Goal: Information Seeking & Learning: Learn about a topic

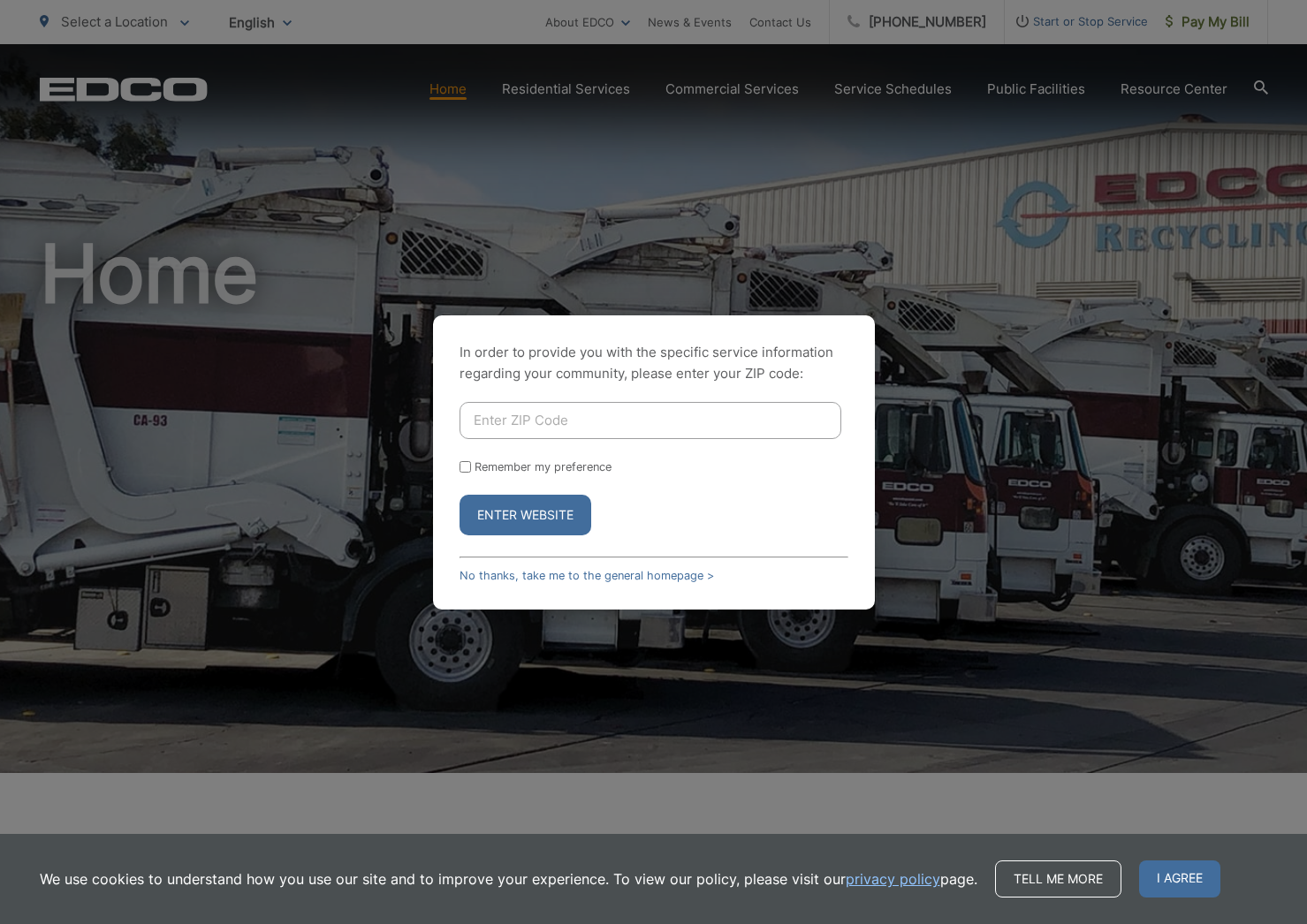
click at [496, 406] on input "Enter ZIP Code" at bounding box center [650, 420] width 382 height 37
type input "91901"
click at [461, 469] on input "Remember my preference" at bounding box center [465, 467] width 12 height 12
checkbox input "true"
click at [526, 510] on button "Enter Website" at bounding box center [525, 515] width 132 height 40
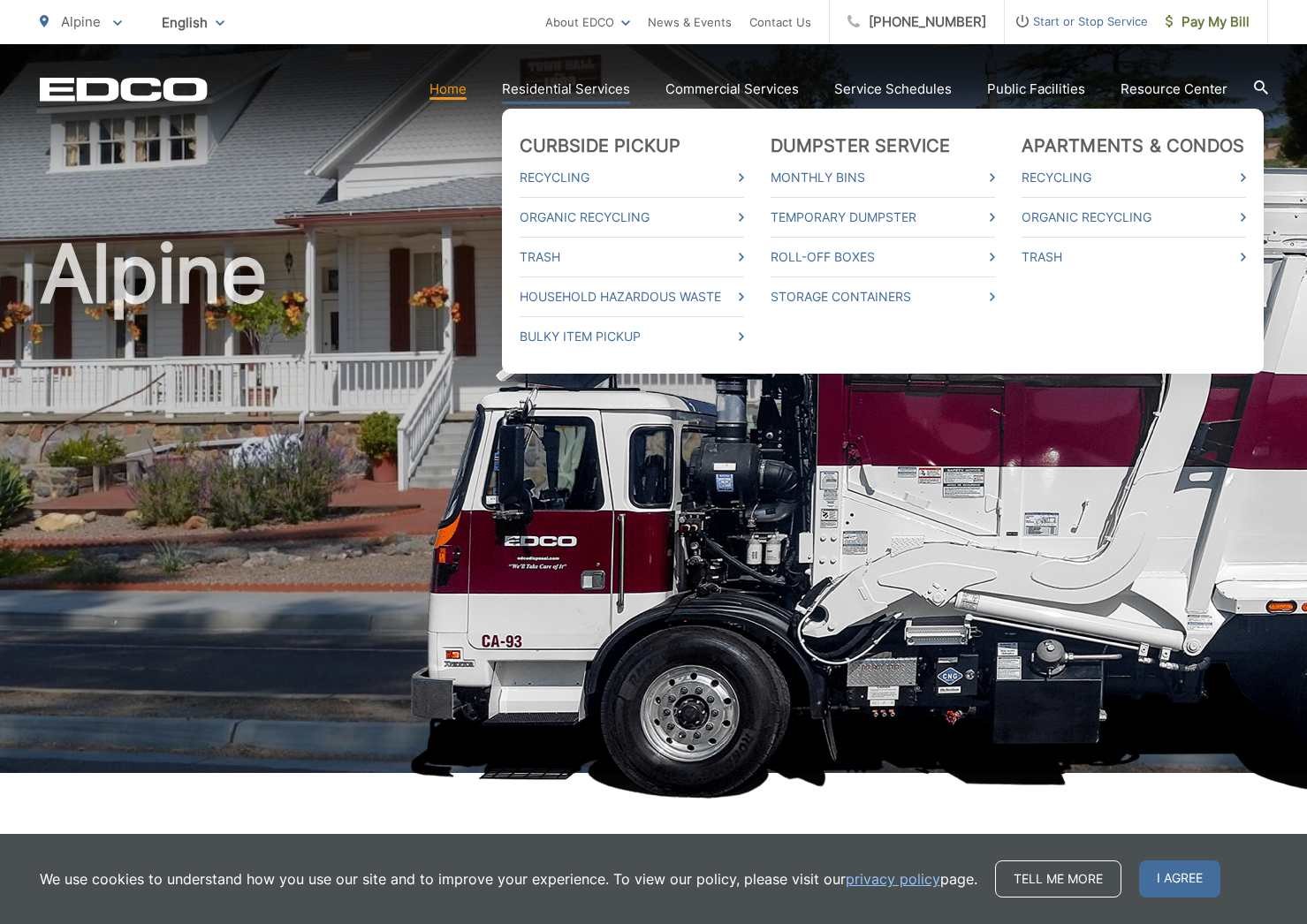
scroll to position [0, 2]
click at [830, 212] on link "Temporary Dumpster" at bounding box center [882, 217] width 224 height 21
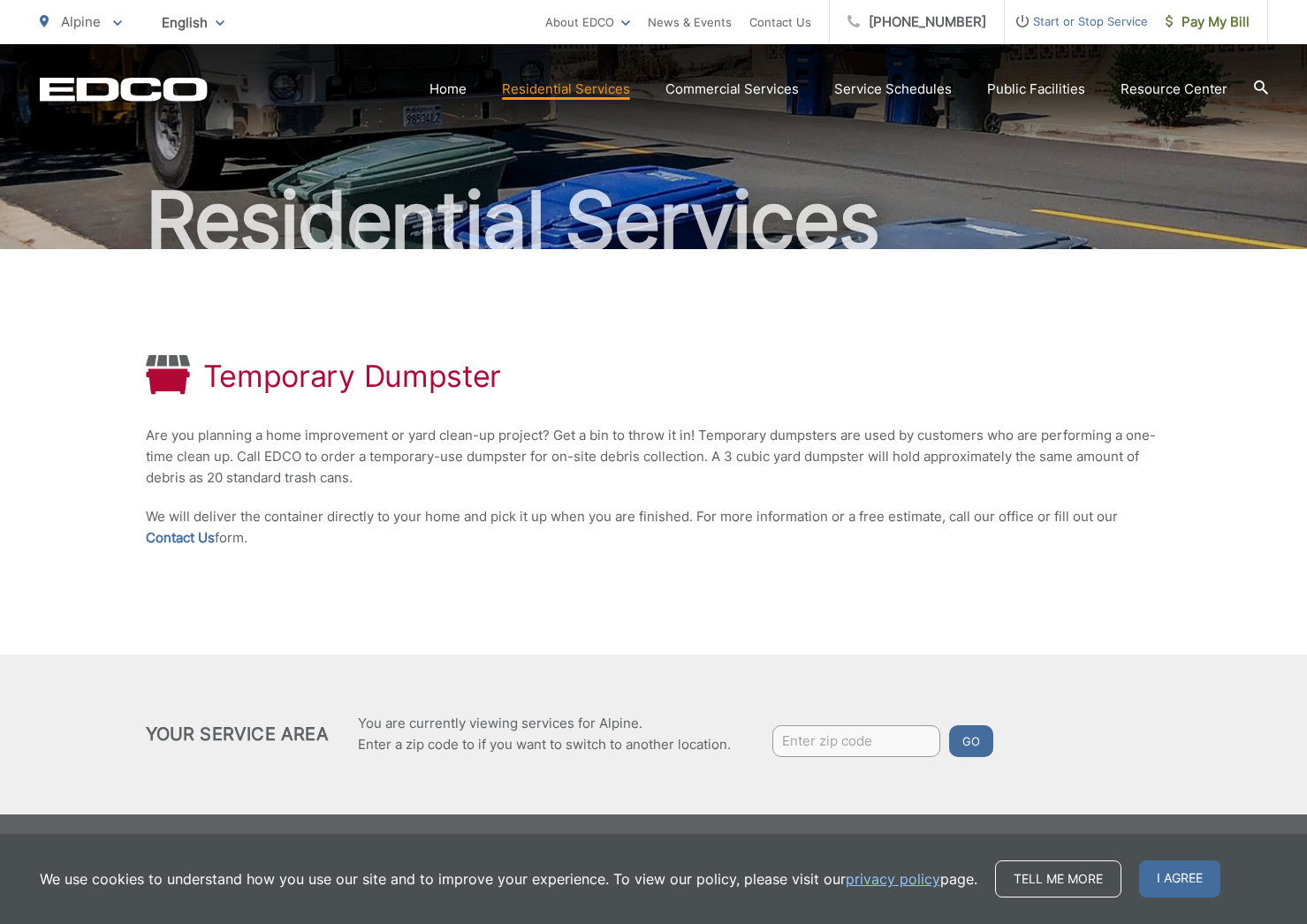
scroll to position [104, 0]
click at [1180, 887] on span "I agree" at bounding box center [1180, 879] width 82 height 37
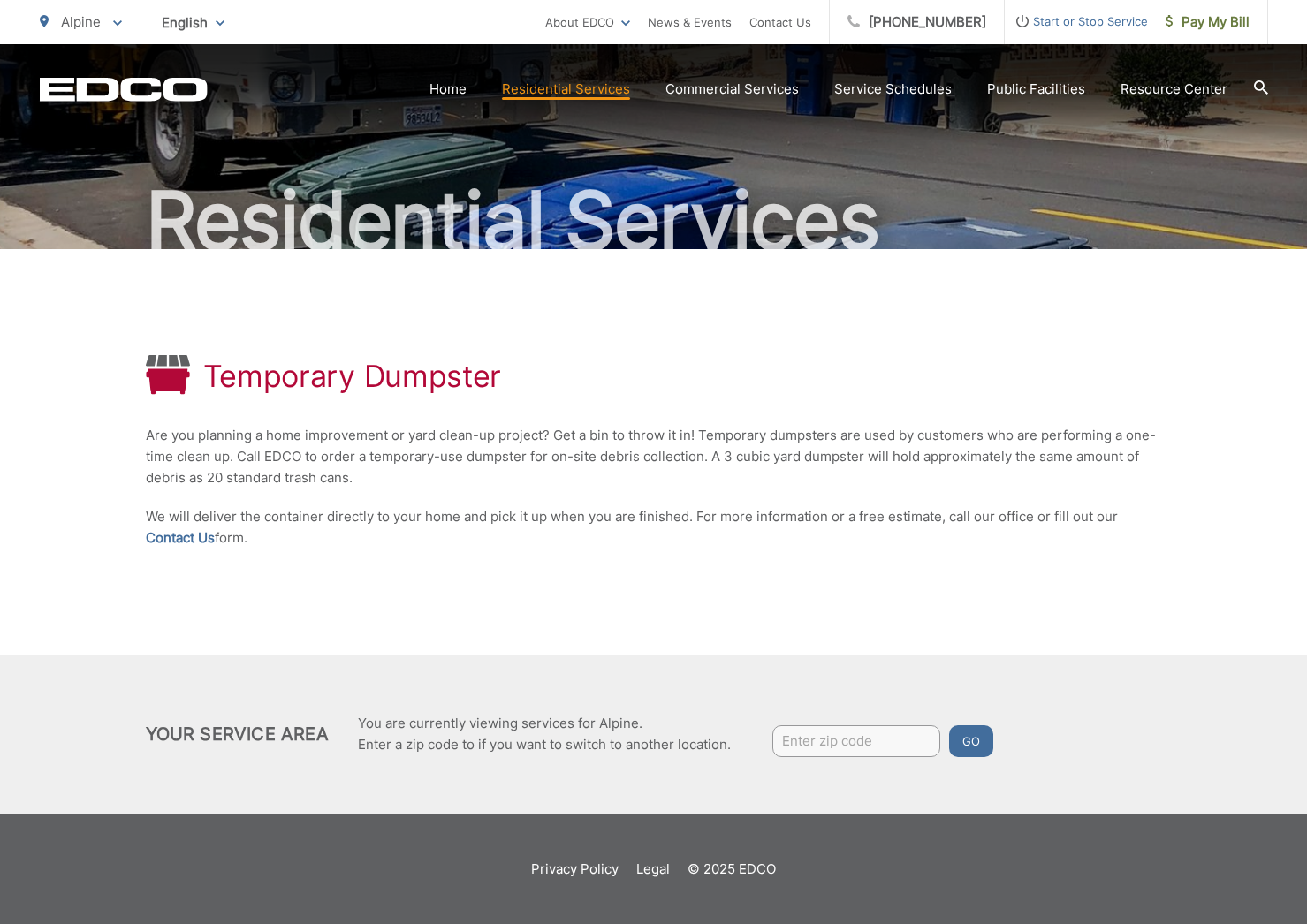
click at [971, 741] on button "Go" at bounding box center [971, 740] width 44 height 32
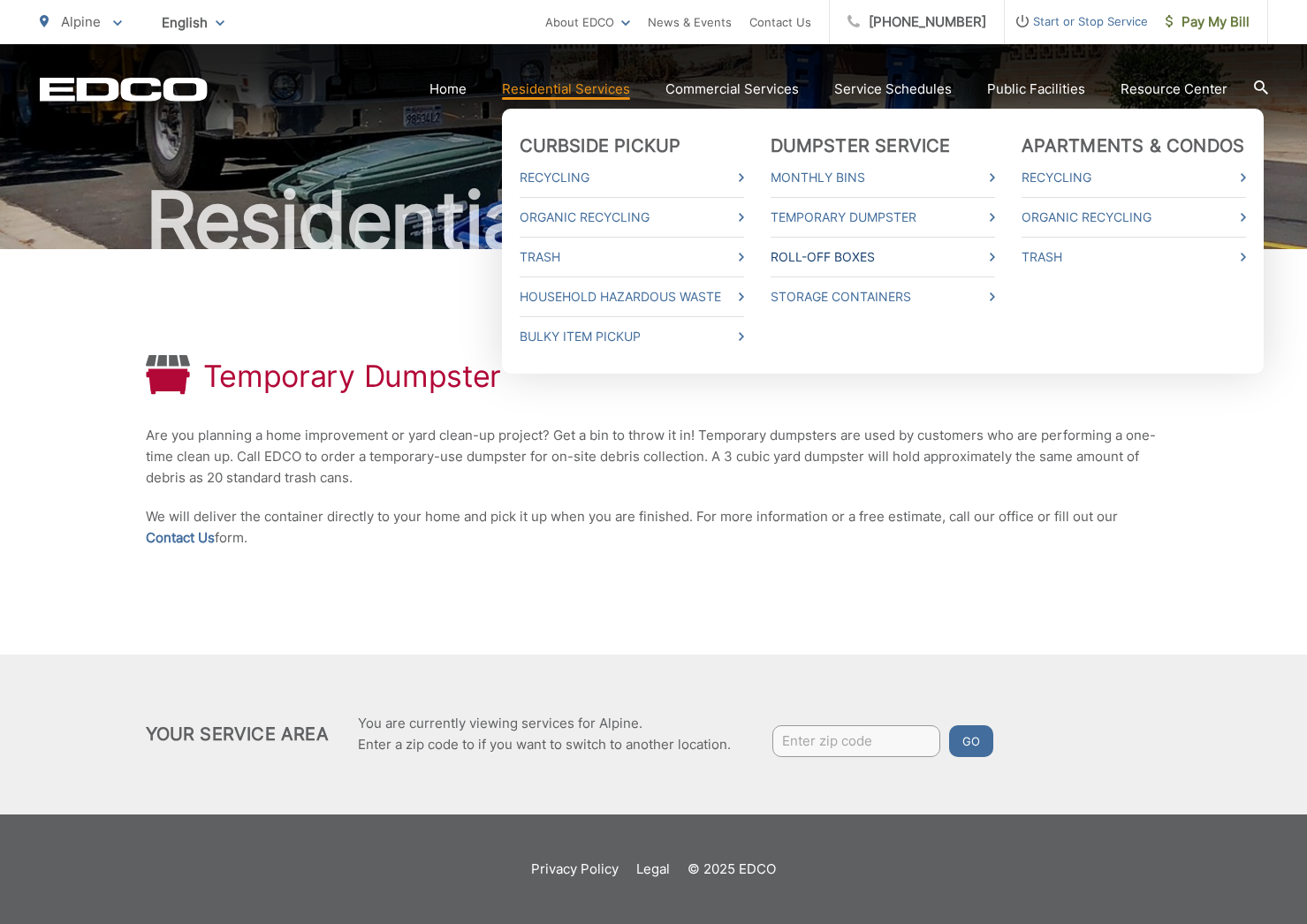
click at [852, 252] on link "Roll-Off Boxes" at bounding box center [882, 257] width 224 height 21
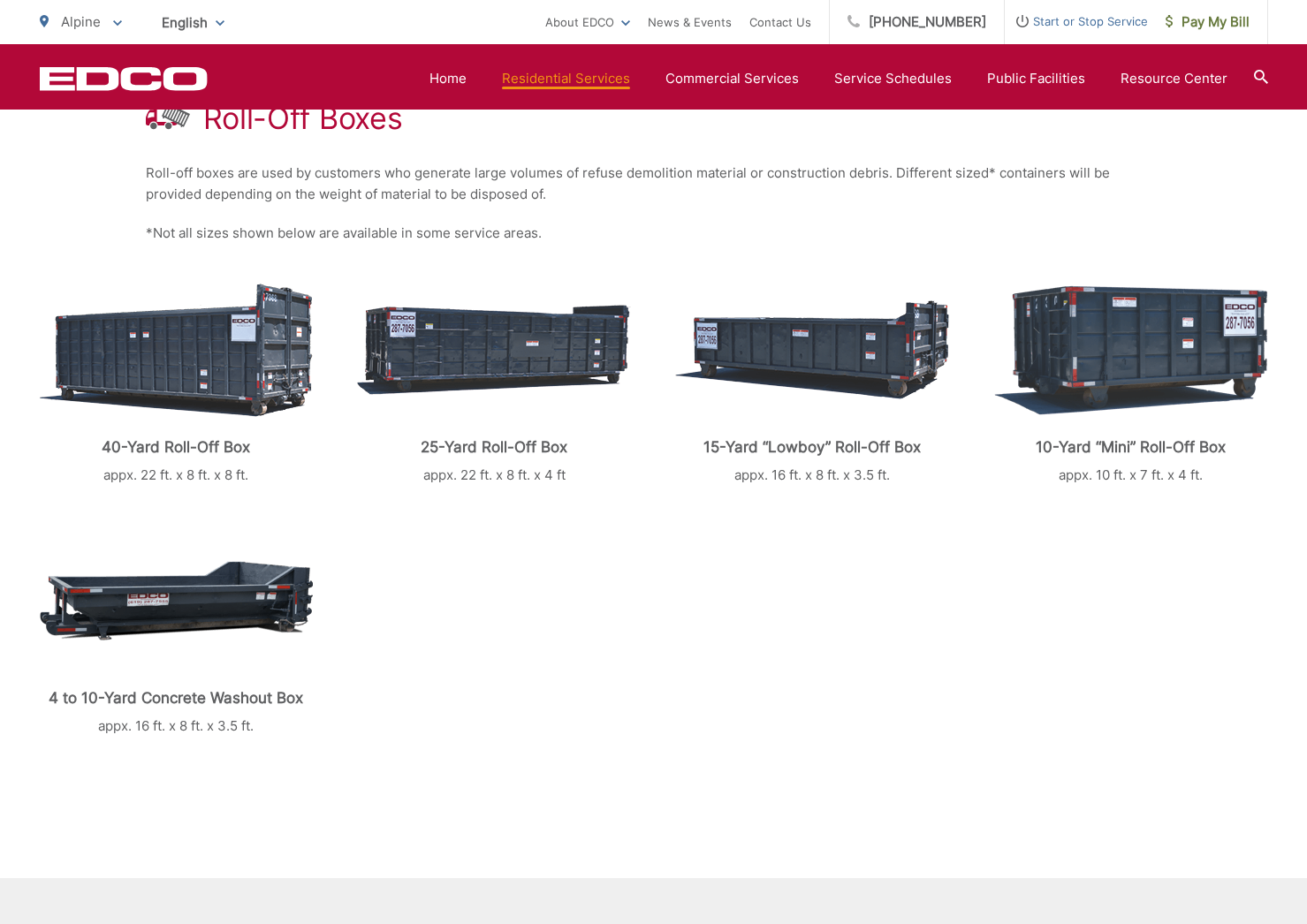
scroll to position [359, 0]
click at [197, 375] on img at bounding box center [176, 350] width 273 height 134
click at [249, 401] on img at bounding box center [176, 350] width 273 height 134
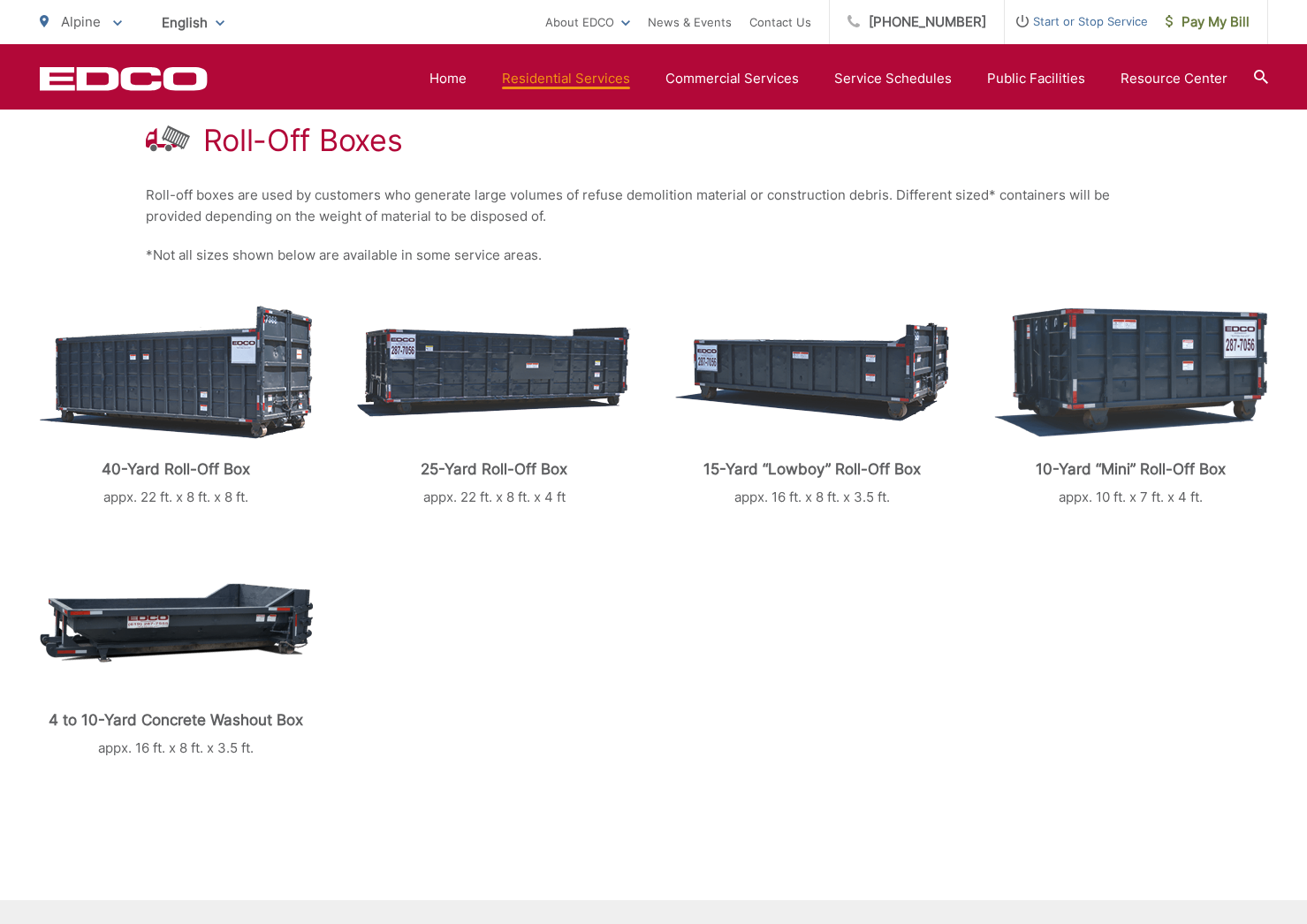
scroll to position [322, 0]
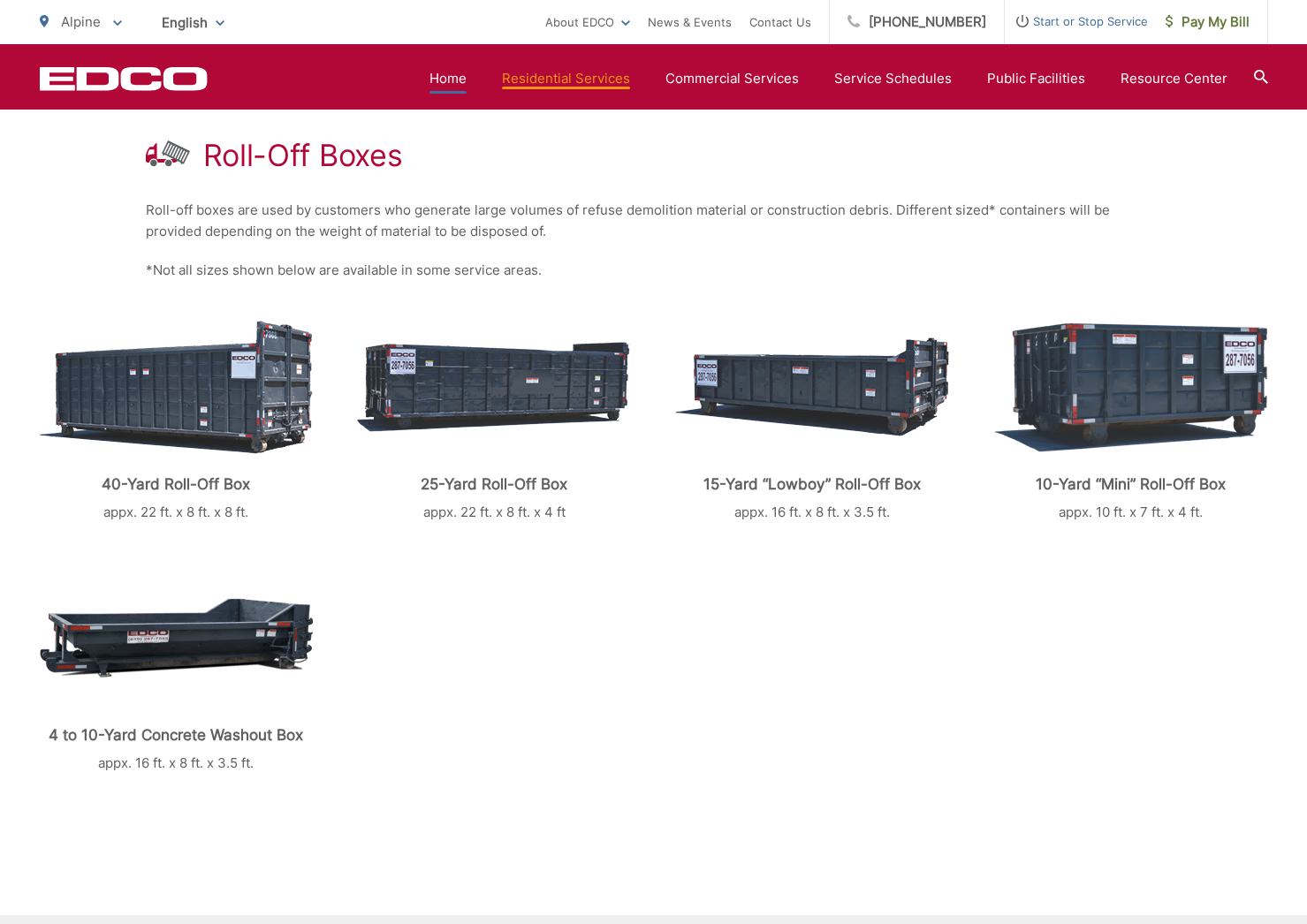
click at [459, 78] on link "Home" at bounding box center [448, 79] width 38 height 21
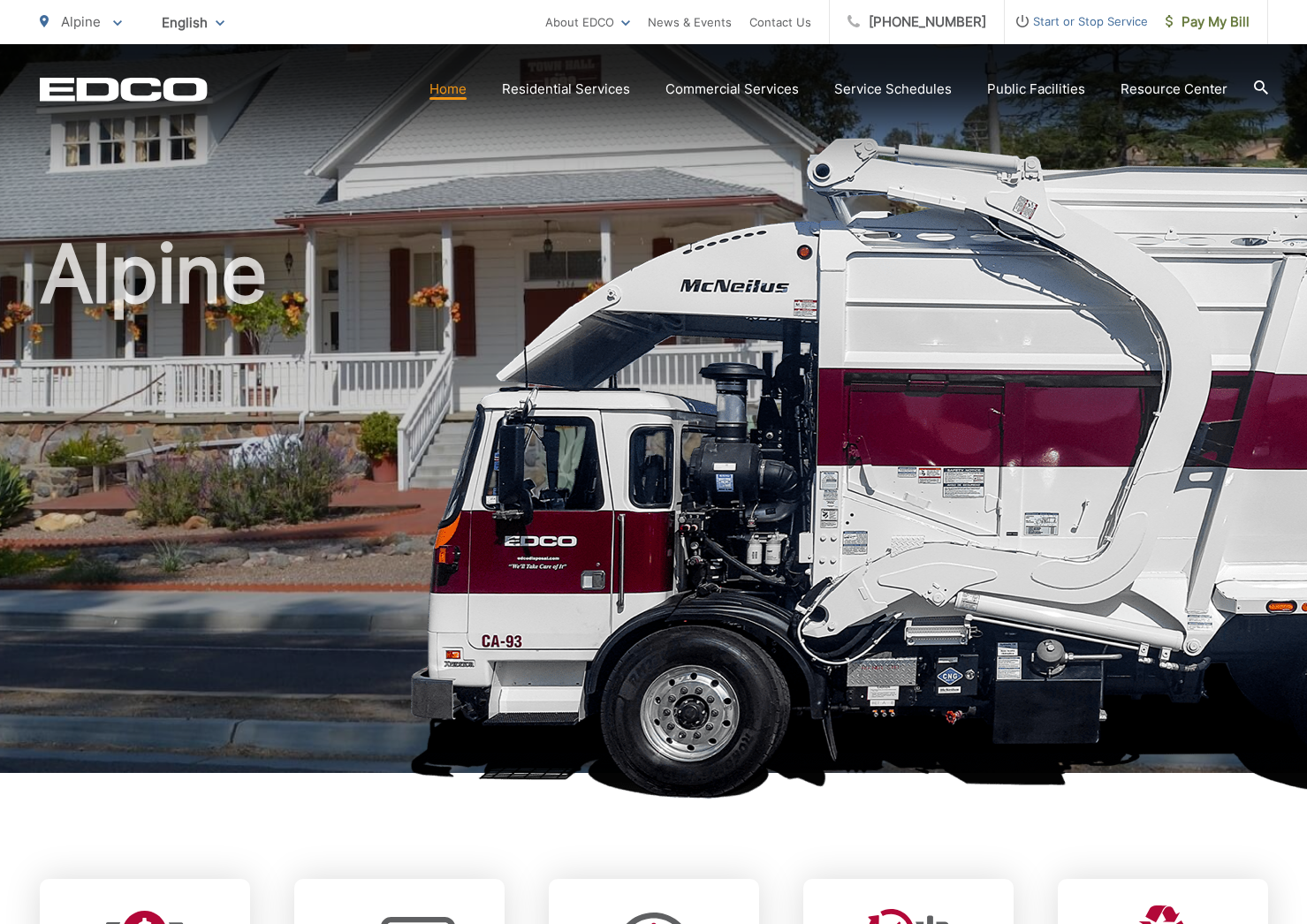
click at [113, 25] on icon at bounding box center [117, 23] width 9 height 6
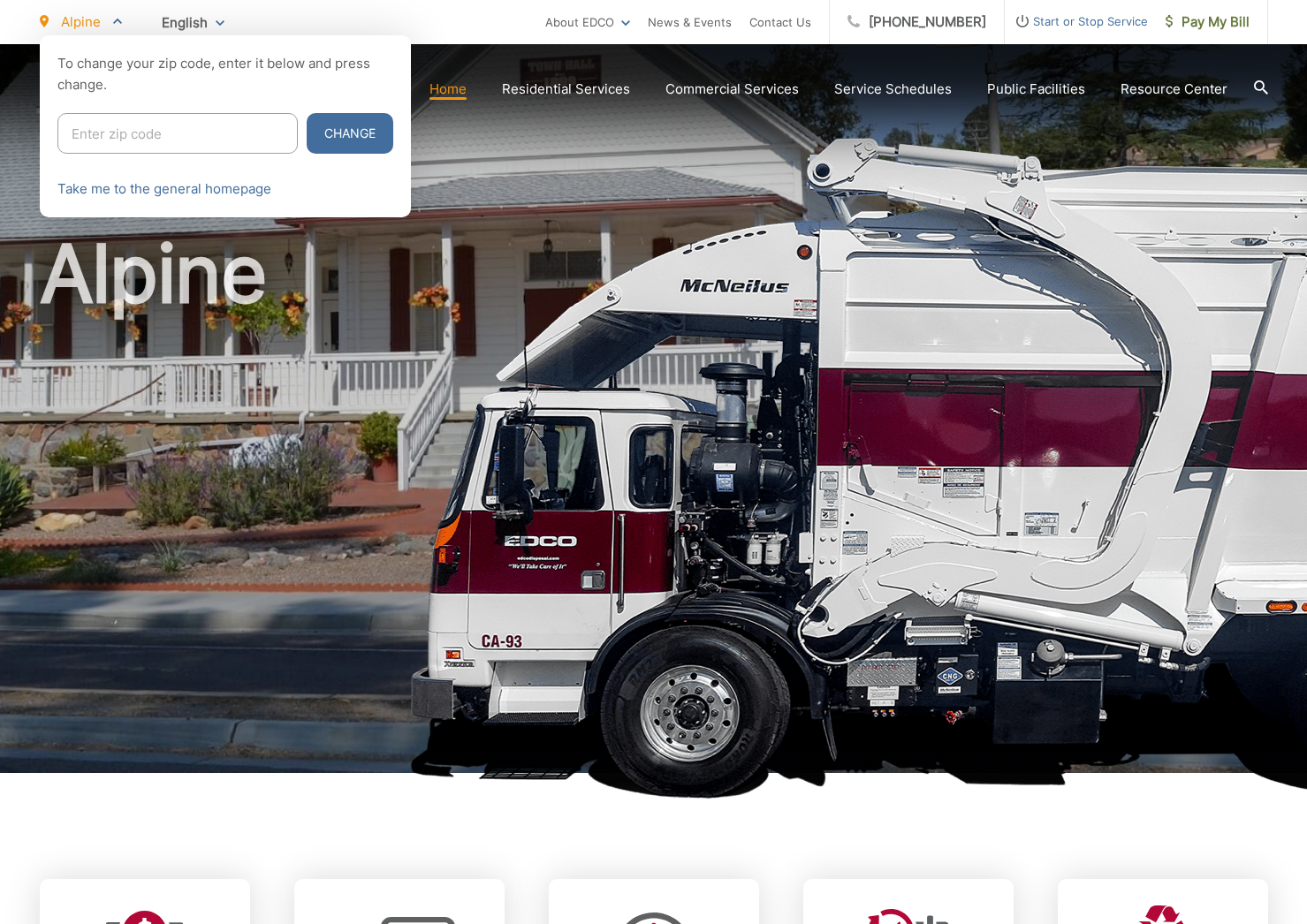
click at [113, 25] on span at bounding box center [117, 22] width 9 height 21
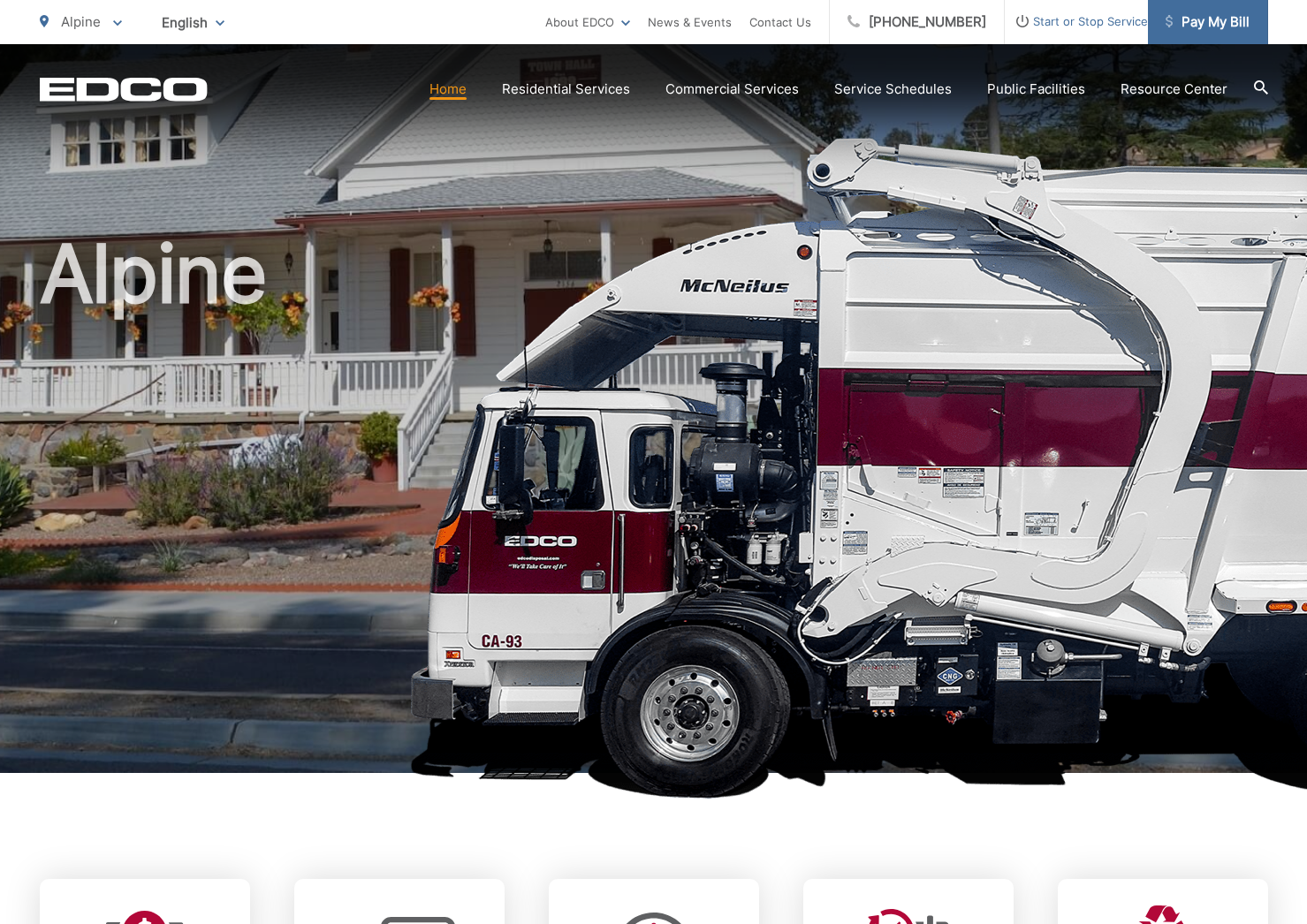
click at [1206, 23] on span "Pay My Bill" at bounding box center [1207, 22] width 84 height 21
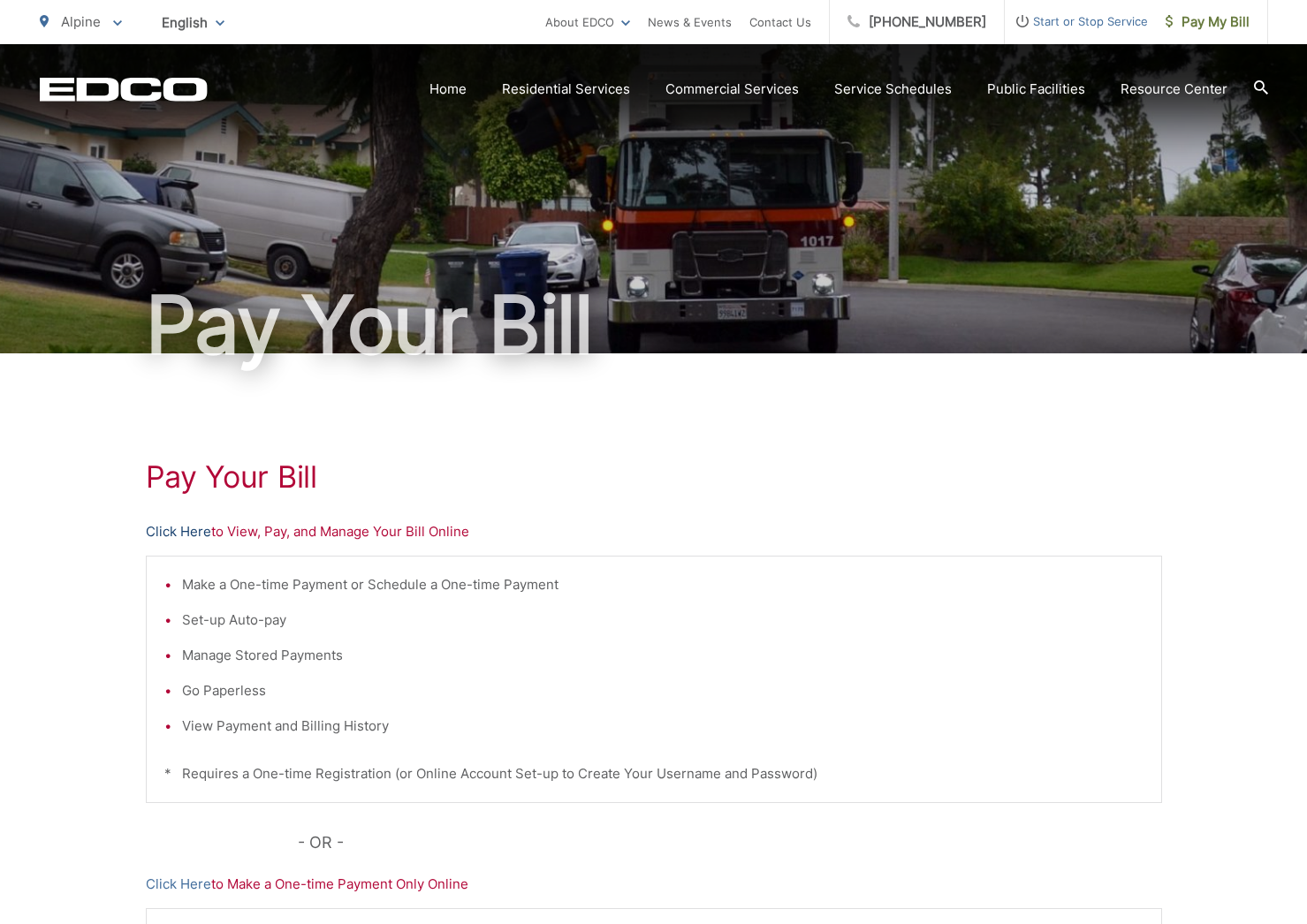
click at [186, 534] on link "Click Here" at bounding box center [179, 532] width 65 height 21
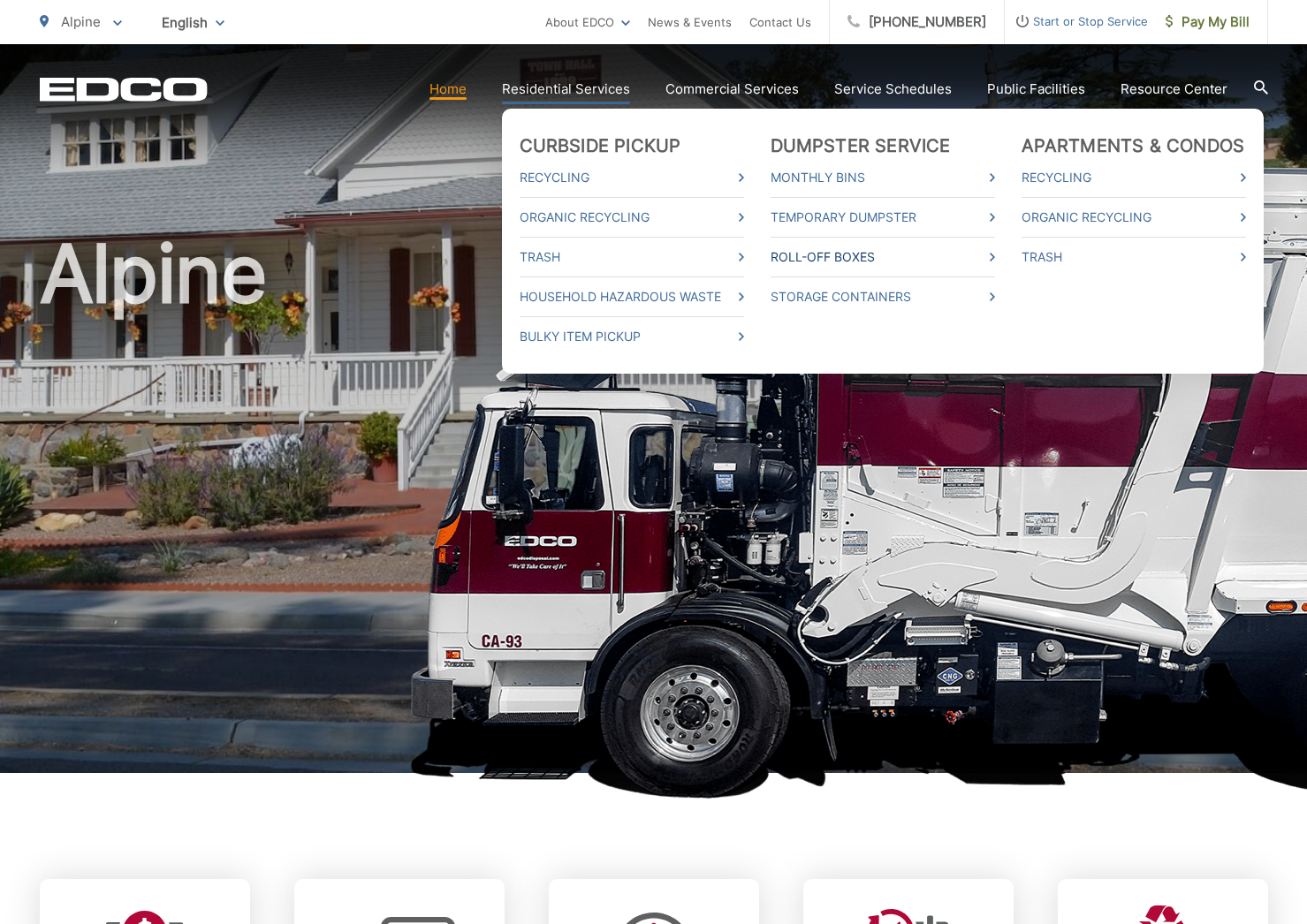
click at [863, 254] on link "Roll-Off Boxes" at bounding box center [882, 257] width 224 height 21
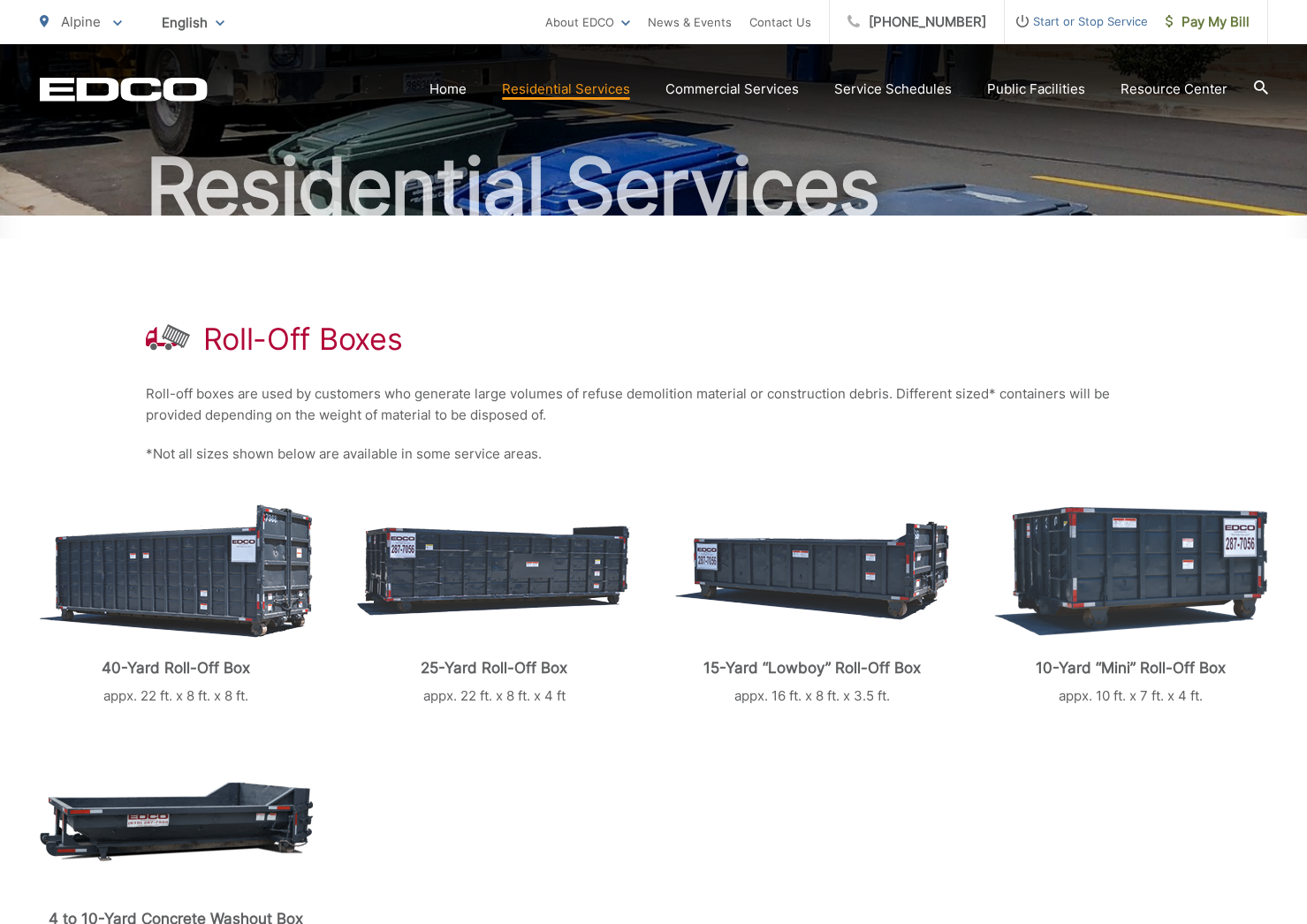
scroll to position [137, 1]
click at [172, 585] on img at bounding box center [176, 571] width 273 height 134
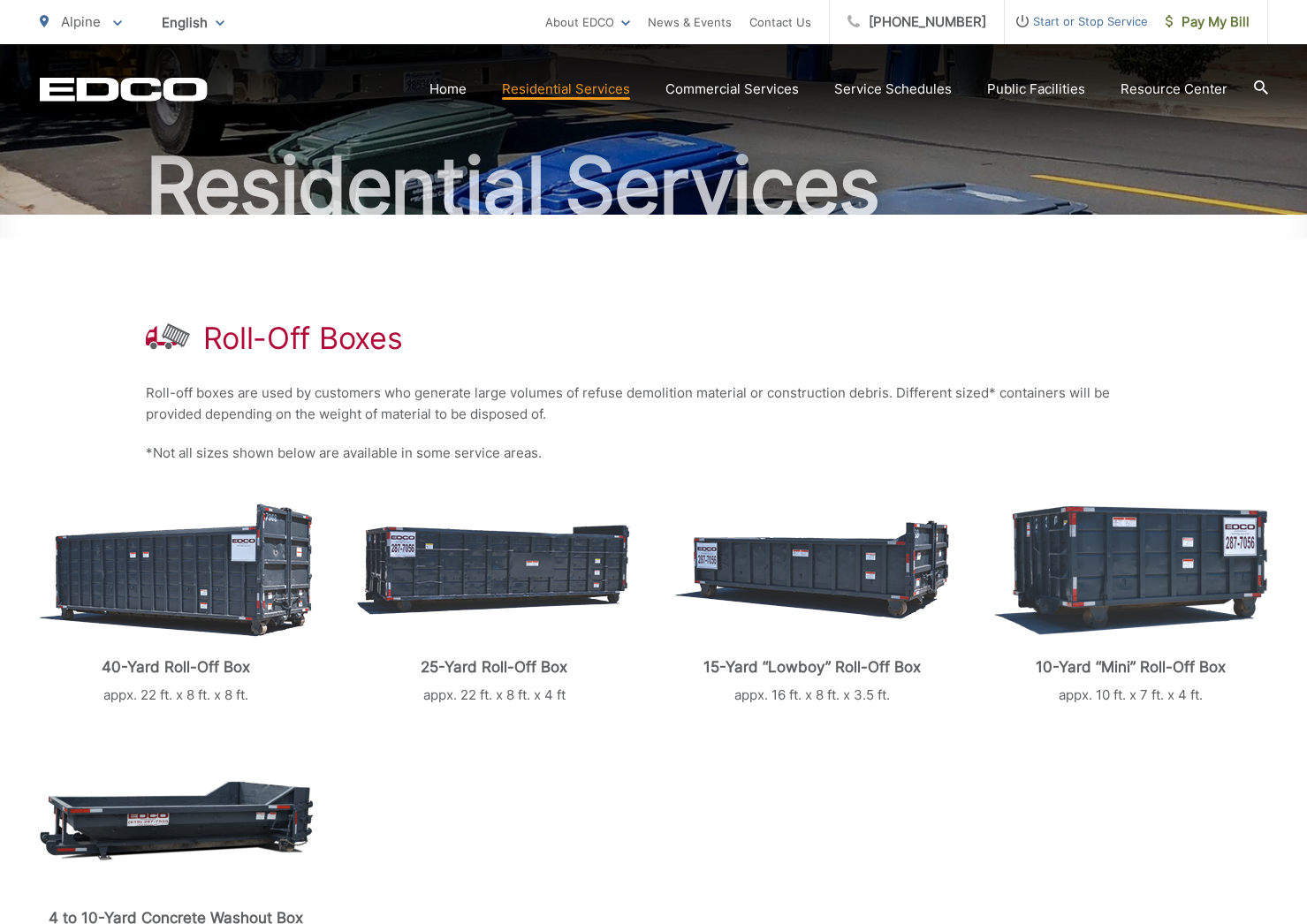
scroll to position [150, 0]
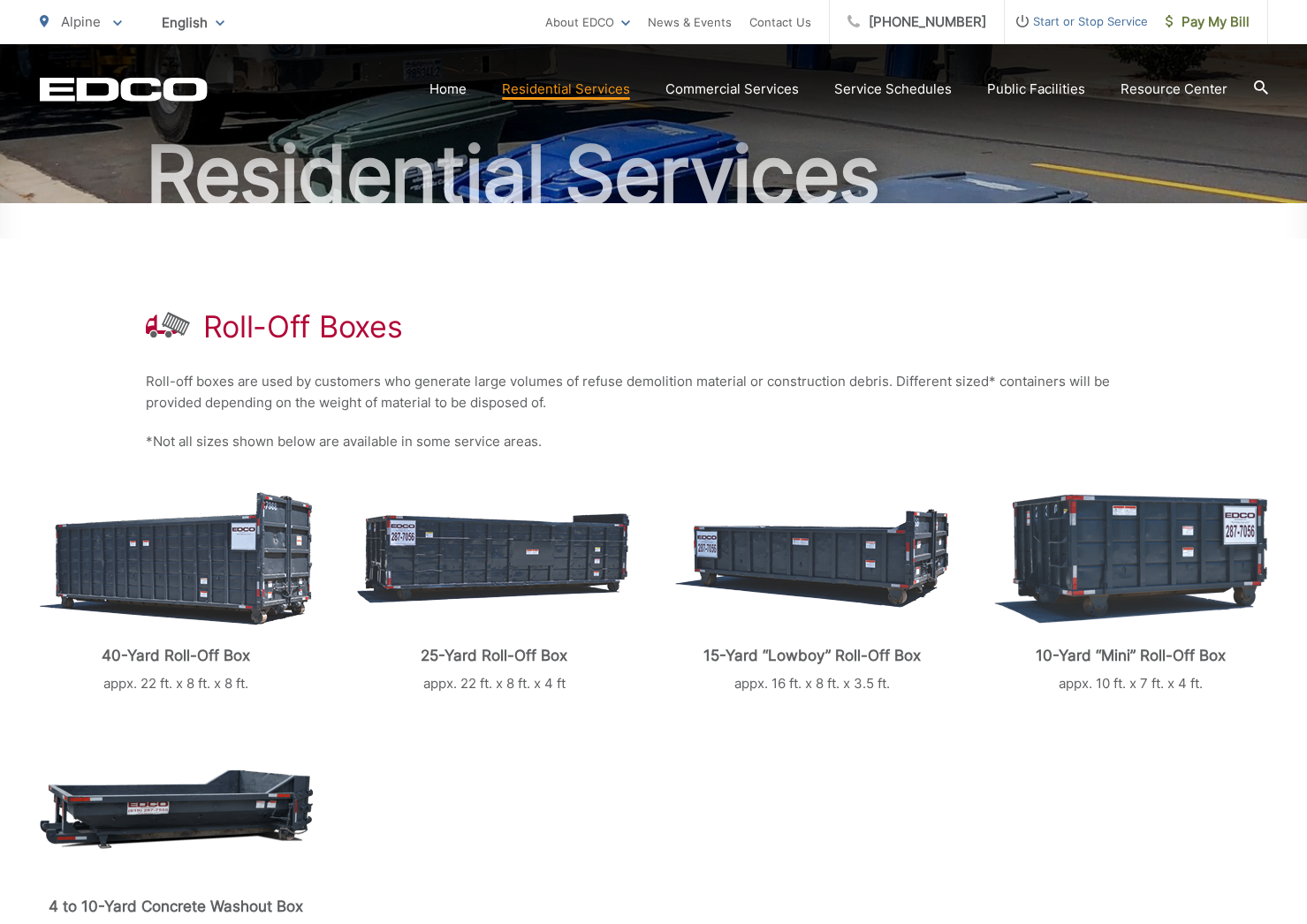
click at [265, 335] on h1 "Roll-Off Boxes" at bounding box center [303, 327] width 200 height 36
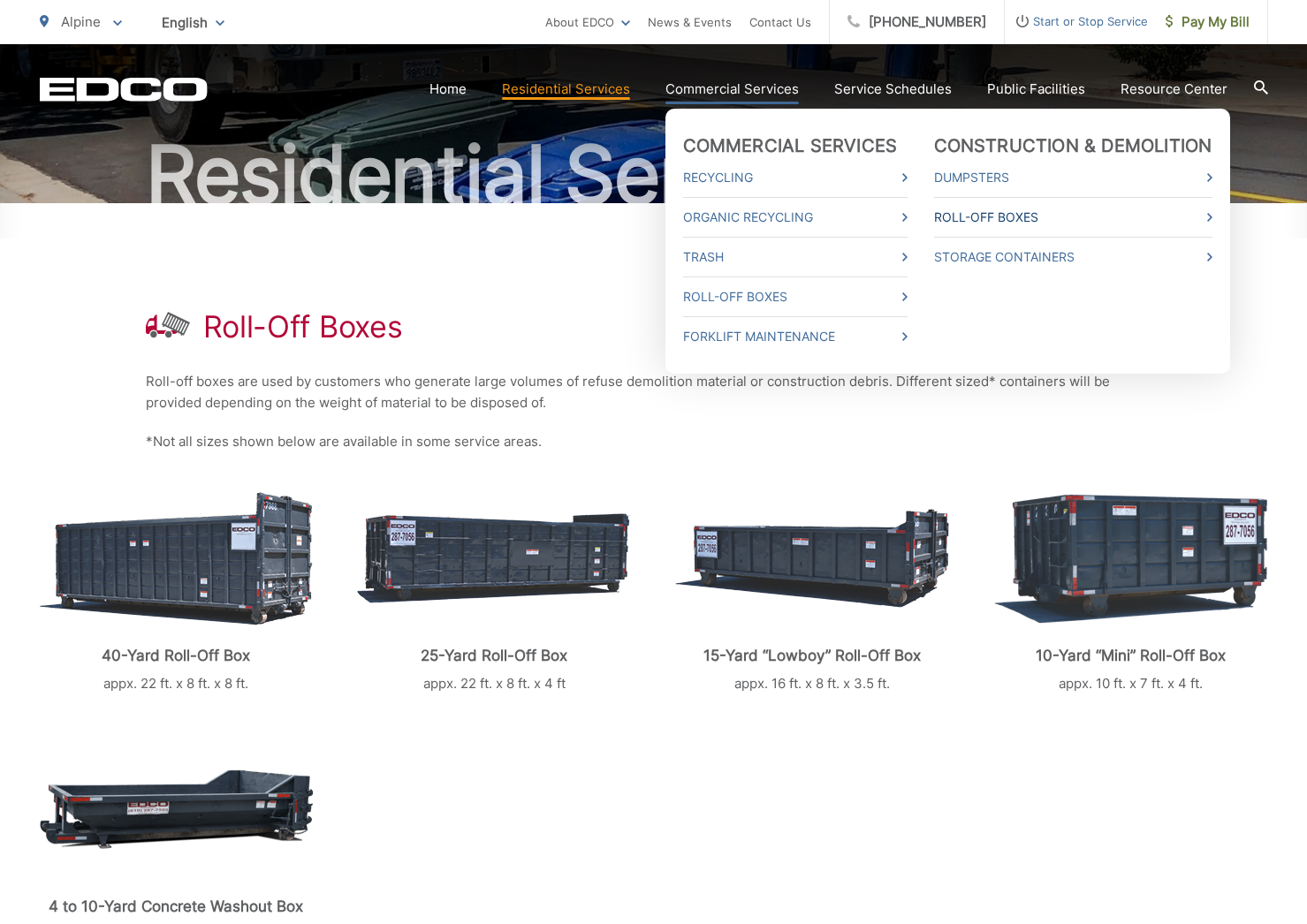
click at [1006, 214] on link "Roll-Off Boxes" at bounding box center [1072, 217] width 278 height 21
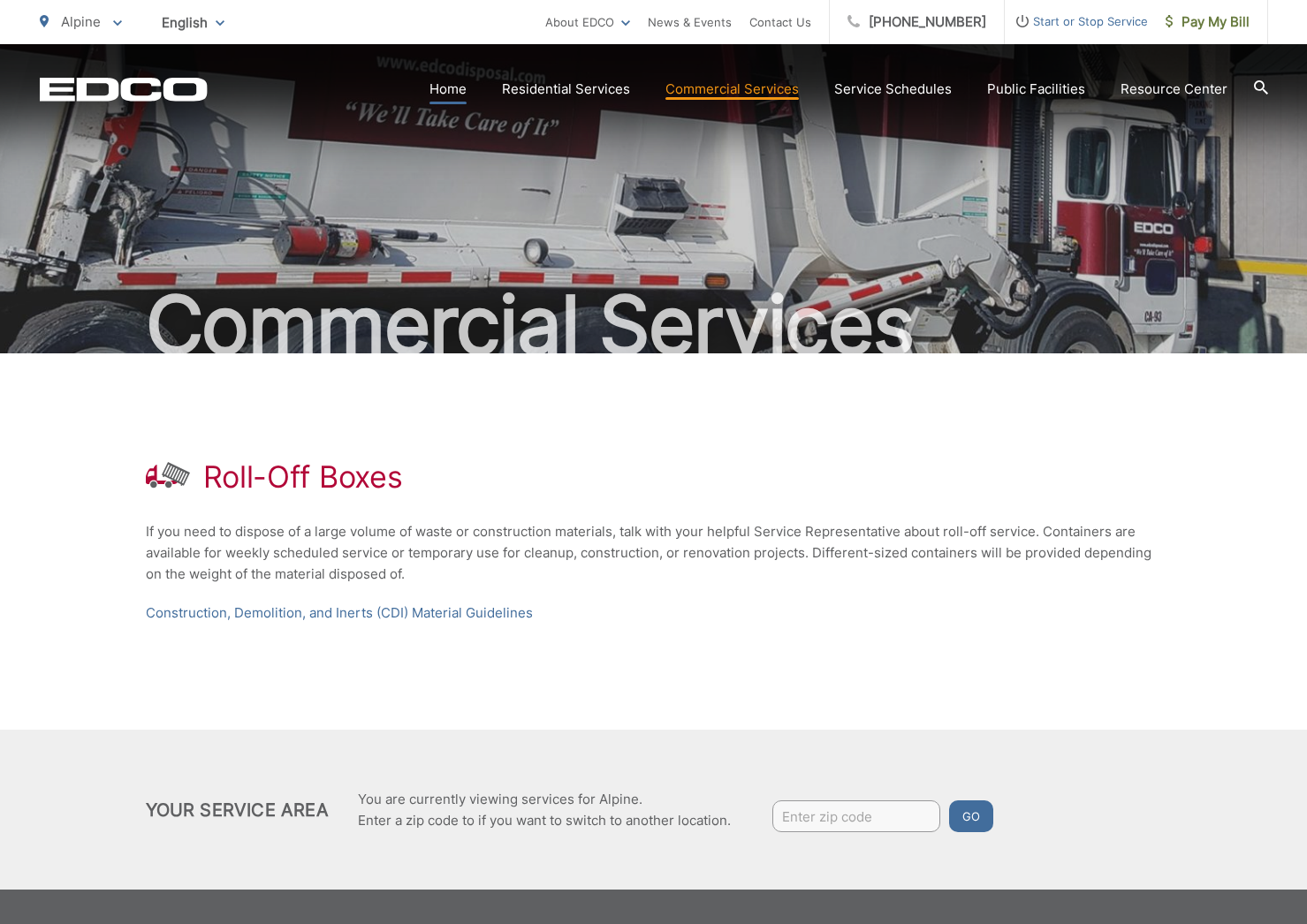
click at [451, 87] on link "Home" at bounding box center [448, 89] width 38 height 21
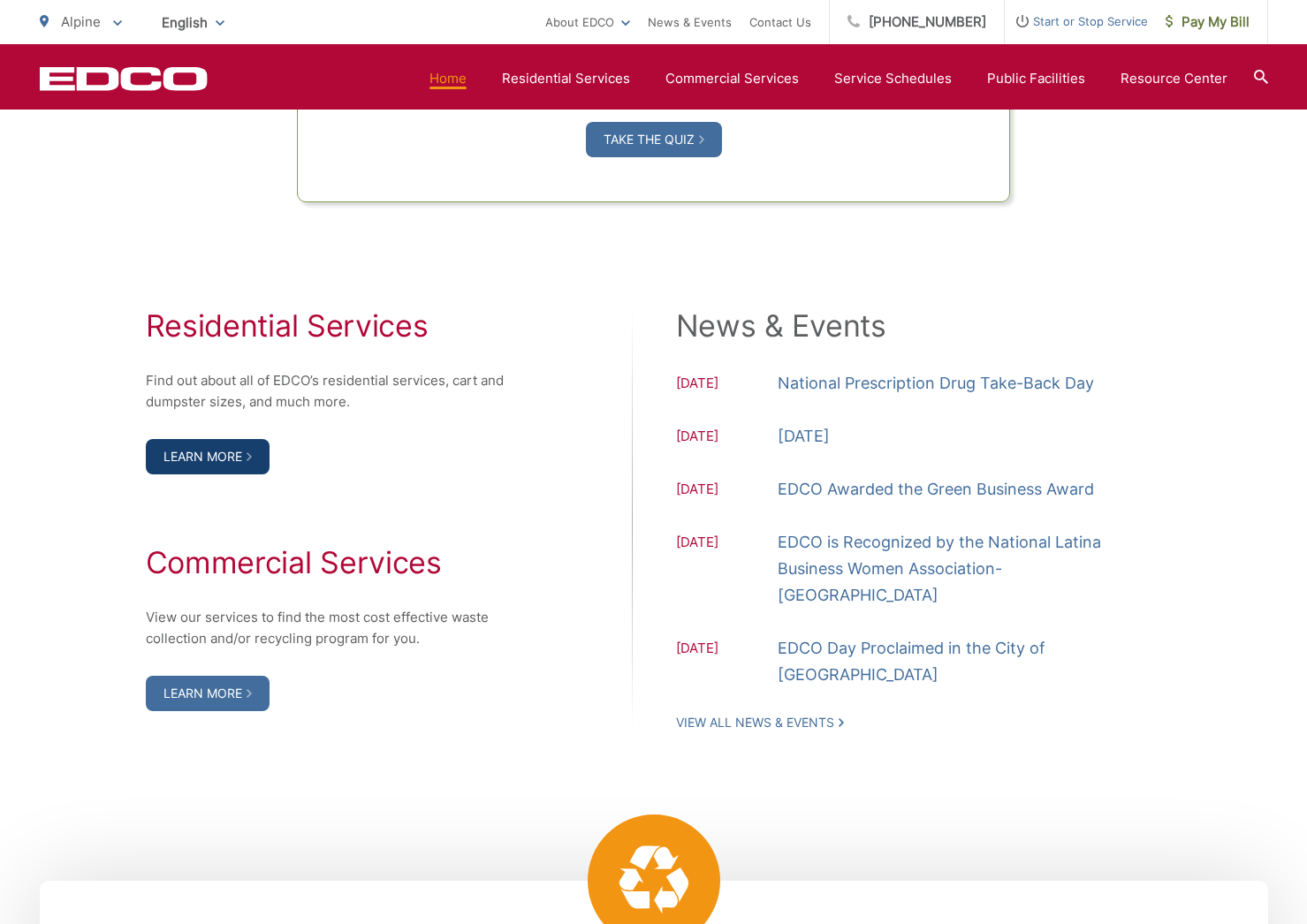
scroll to position [1668, 0]
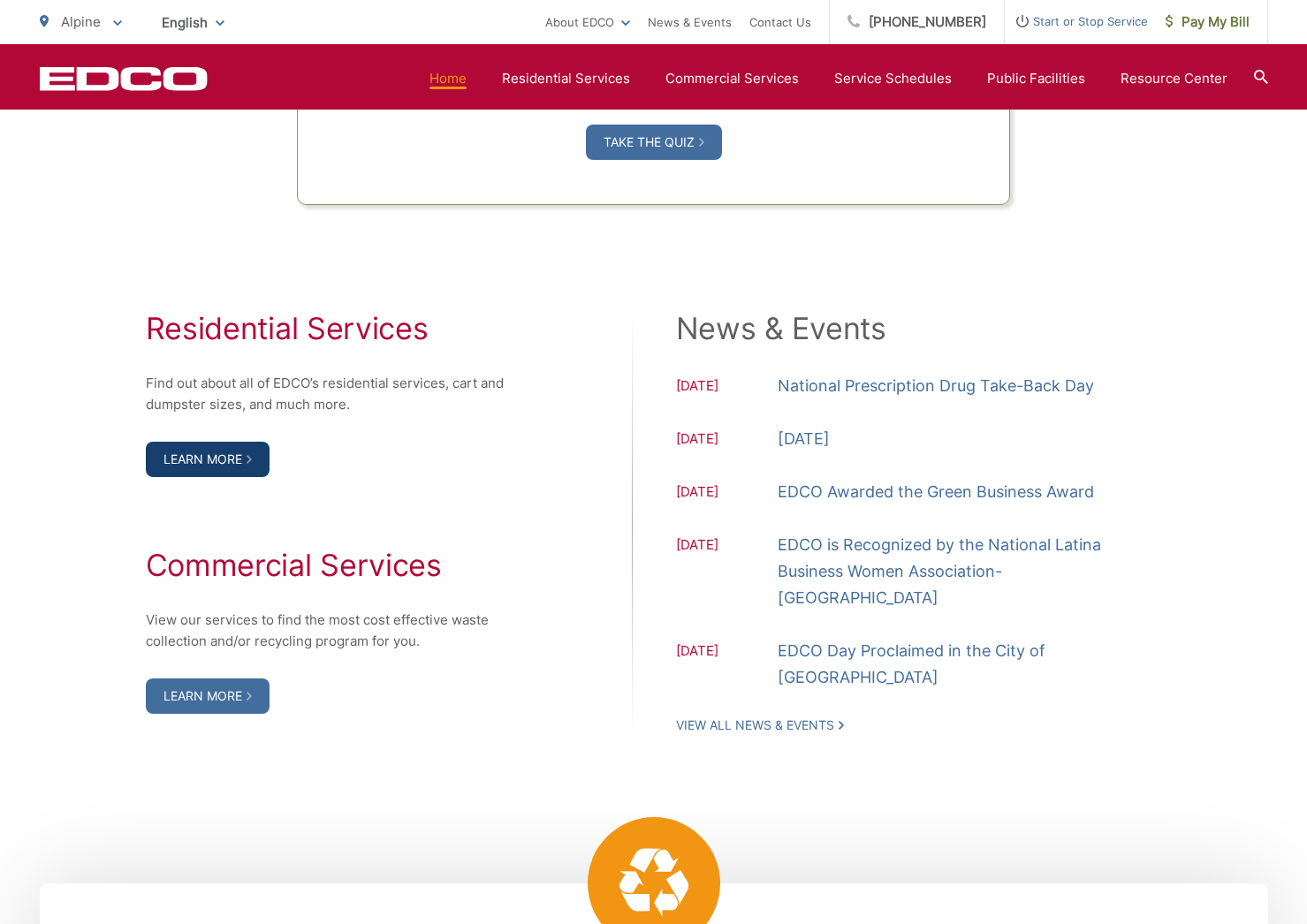
click at [198, 477] on link "Learn More" at bounding box center [208, 459] width 124 height 36
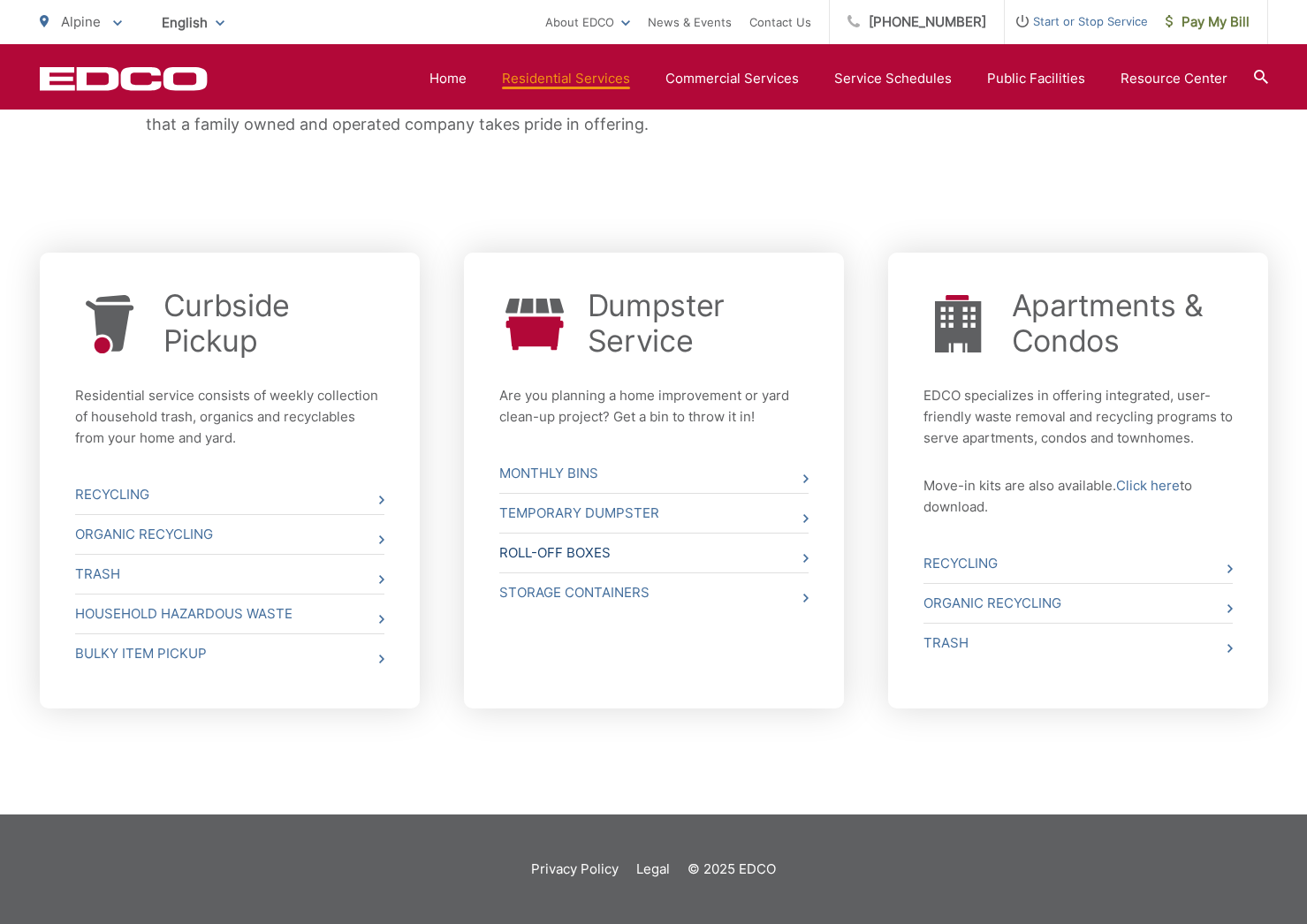
scroll to position [551, 1]
click at [707, 556] on link "Roll-Off Boxes" at bounding box center [654, 553] width 310 height 38
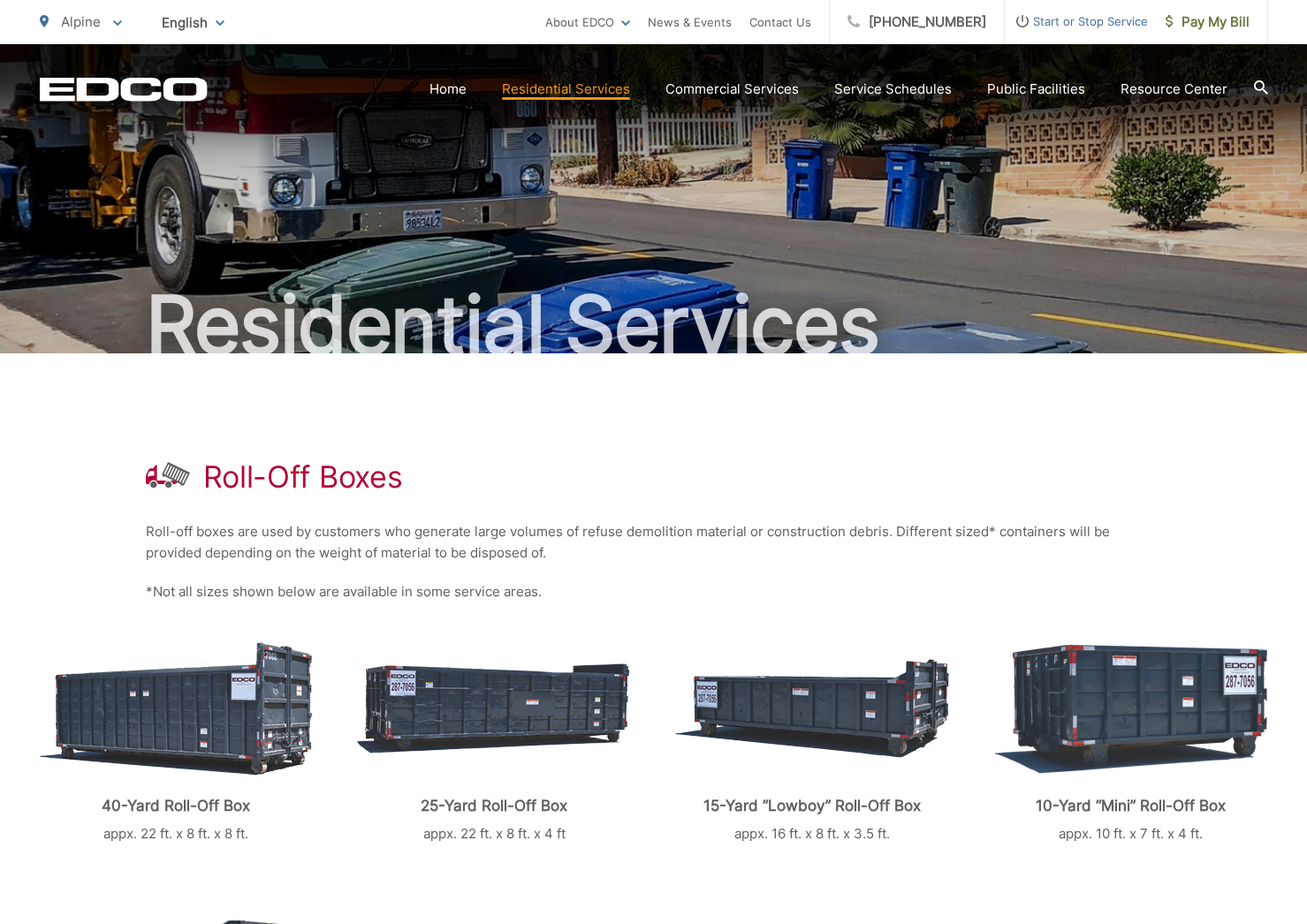
scroll to position [0, 1]
click at [449, 88] on link "Home" at bounding box center [448, 89] width 38 height 21
